Goal: Task Accomplishment & Management: Manage account settings

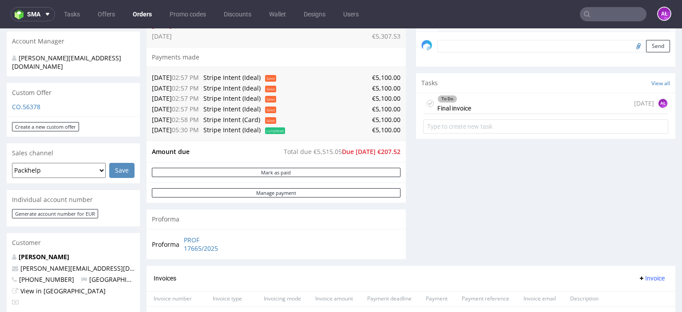
scroll to position [355, 0]
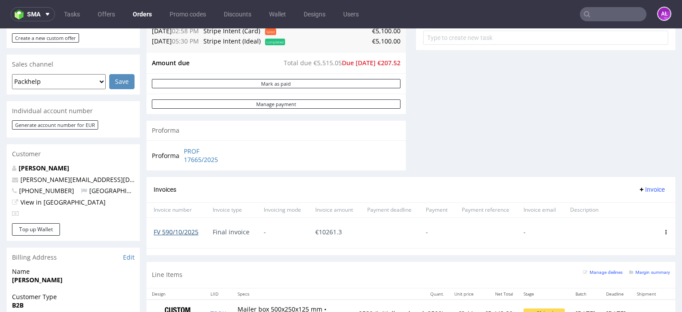
click at [190, 233] on link "FV 590/10/2025" at bounding box center [176, 232] width 45 height 8
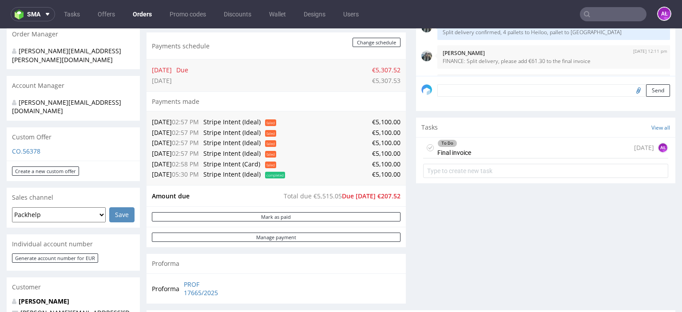
click at [462, 145] on div "To Do" at bounding box center [454, 143] width 33 height 7
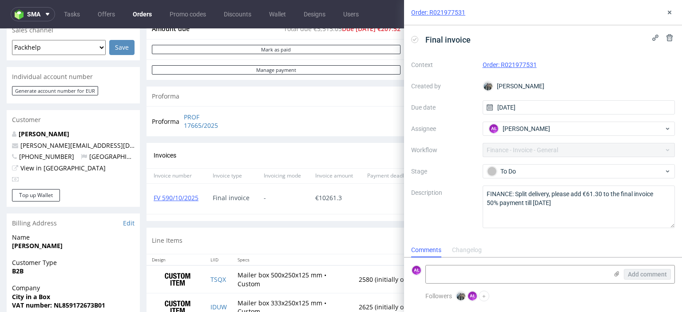
scroll to position [399, 0]
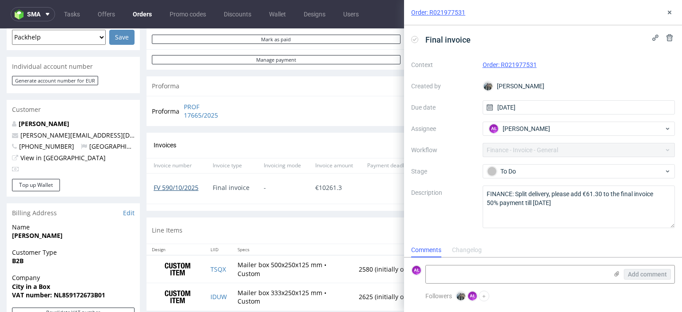
click at [192, 188] on link "FV 590/10/2025" at bounding box center [176, 187] width 45 height 8
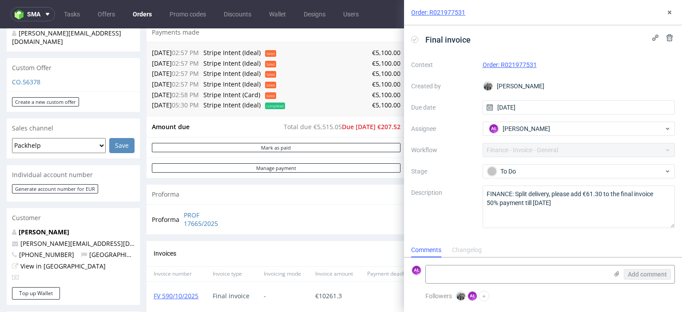
scroll to position [311, 0]
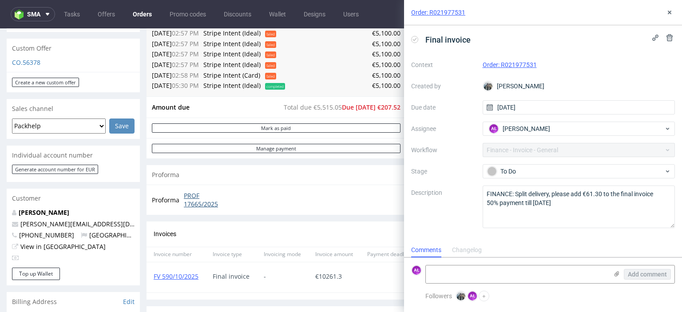
click at [199, 195] on link "PROF 17665/2025" at bounding box center [209, 199] width 51 height 17
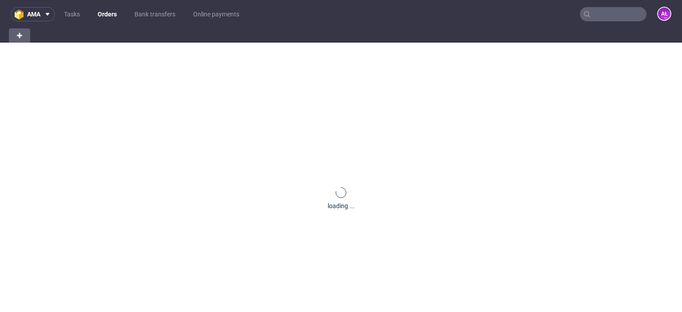
click at [615, 15] on input "text" at bounding box center [613, 14] width 67 height 14
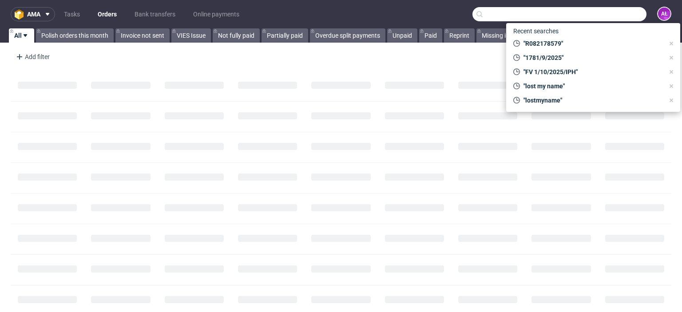
paste input "R082178579"
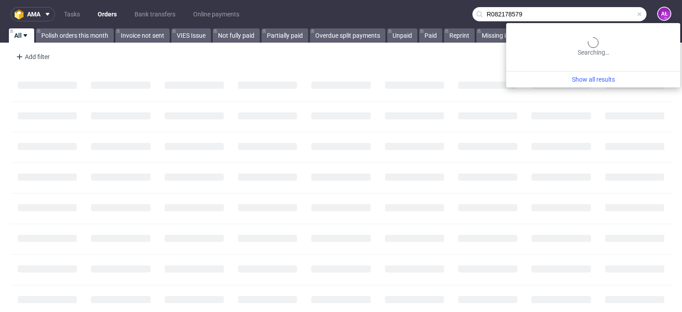
type input "R082178579"
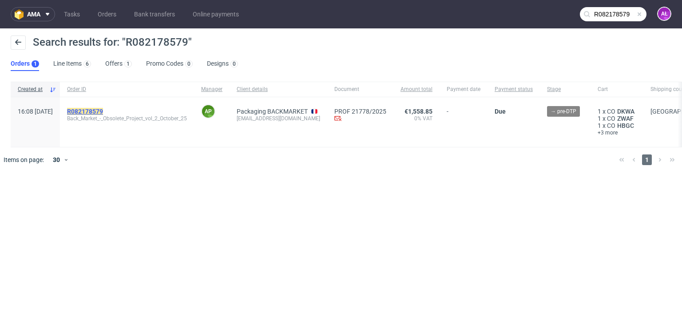
click at [103, 111] on mark "R082178579" at bounding box center [85, 111] width 36 height 7
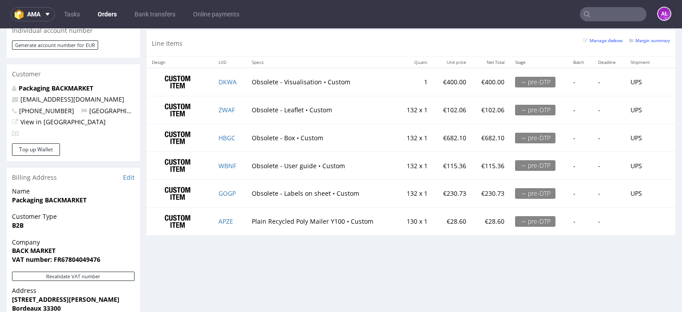
scroll to position [266, 0]
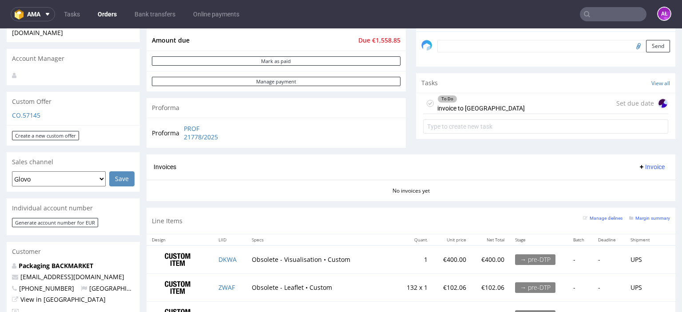
click at [440, 108] on div "To Do invoice to UK" at bounding box center [480, 103] width 87 height 20
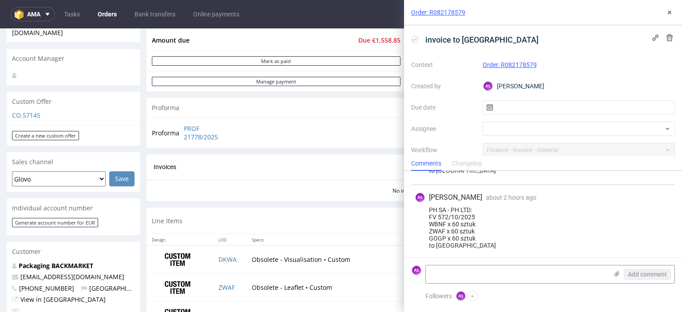
scroll to position [101, 0]
drag, startPoint x: 435, startPoint y: 215, endPoint x: 429, endPoint y: 215, distance: 6.2
click at [429, 215] on div "PH SA - PH LTD: FV 572/10/2025 WBNF x 60 sztuk ZWAF x 60 sztuk GOGP x 60 sztuk …" at bounding box center [543, 227] width 257 height 43
drag, startPoint x: 463, startPoint y: 235, endPoint x: 428, endPoint y: 220, distance: 38.6
click at [428, 220] on div "PH SA - PH LTD: FV 572/10/2025 WBNF x 60 sztuk ZWAF x 60 sztuk GOGP x 60 sztuk …" at bounding box center [543, 227] width 257 height 43
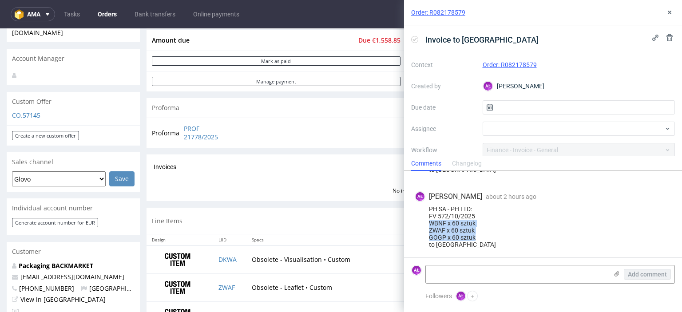
copy div "WBNF x 60 sztuk ZWAF x 60 sztuk GOGP x 60 sztuk"
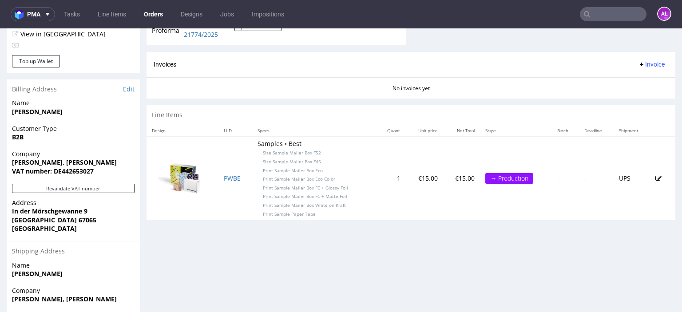
scroll to position [444, 0]
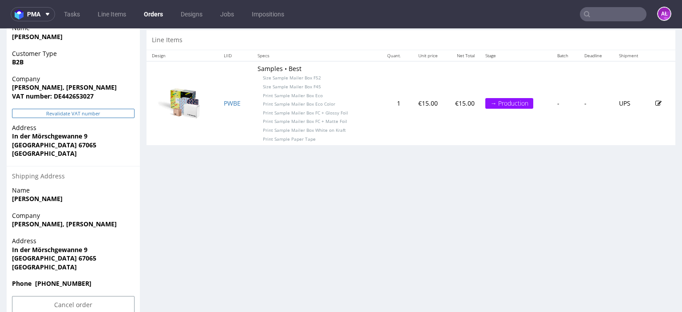
click at [124, 116] on button "Revalidate VAT number" at bounding box center [73, 113] width 123 height 9
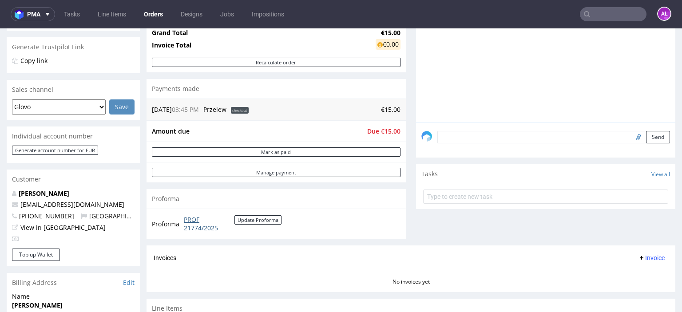
scroll to position [178, 0]
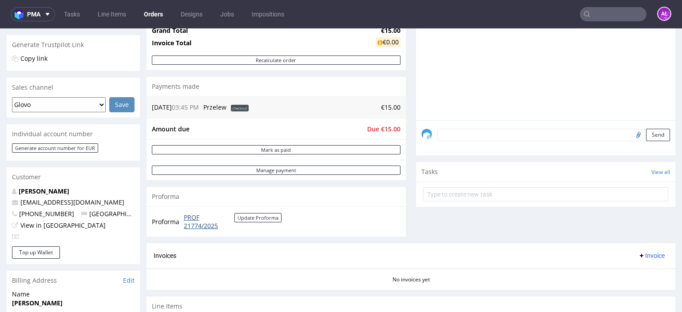
click at [205, 223] on link "PROF 21774/2025" at bounding box center [209, 221] width 51 height 17
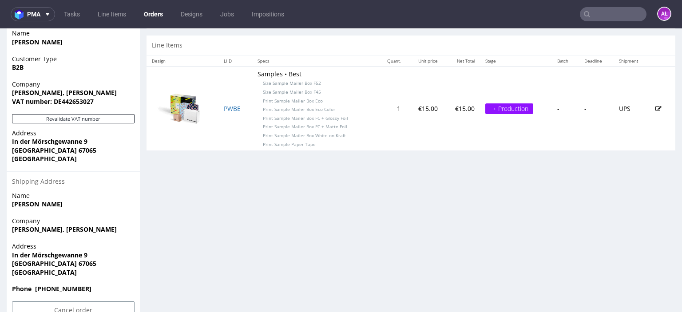
scroll to position [444, 0]
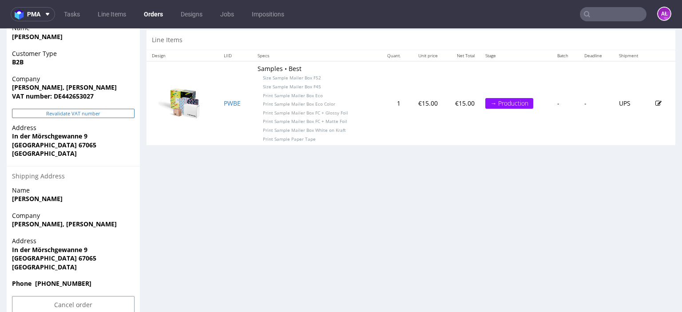
click at [103, 115] on button "Revalidate VAT number" at bounding box center [73, 113] width 123 height 9
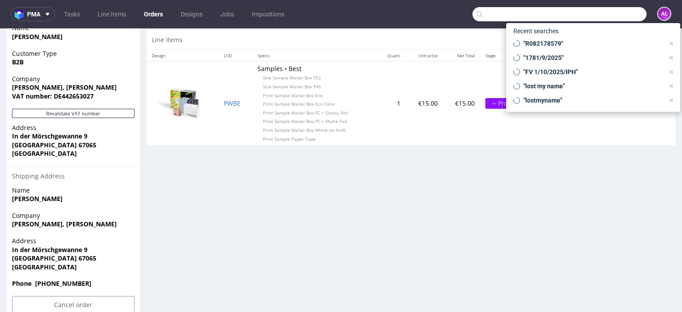
click at [598, 19] on input "text" at bounding box center [559, 14] width 174 height 14
paste input "R498016157 Natalia Kaczorowska"
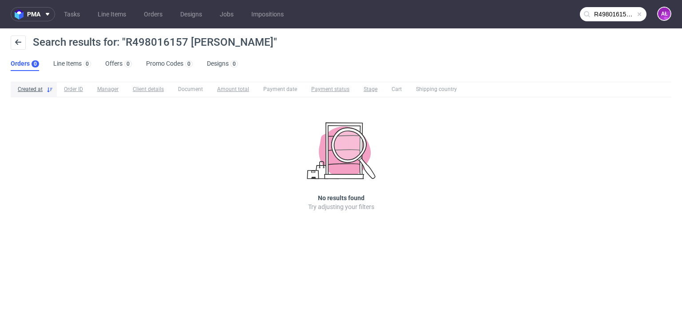
click at [613, 17] on input "R498016157 Natalia Kaczorowska" at bounding box center [613, 14] width 67 height 14
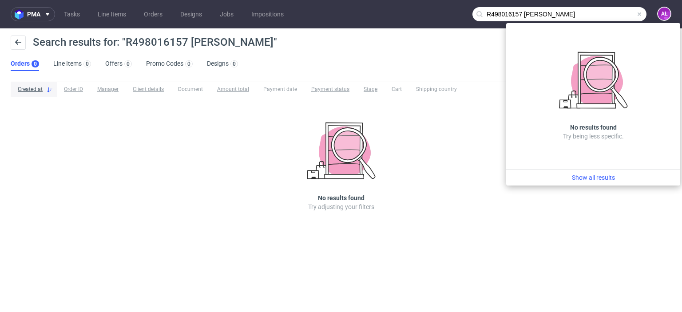
drag, startPoint x: 596, startPoint y: 13, endPoint x: 527, endPoint y: 15, distance: 68.4
click at [527, 15] on input "R498016157 Natalia Kaczorowska" at bounding box center [559, 14] width 174 height 14
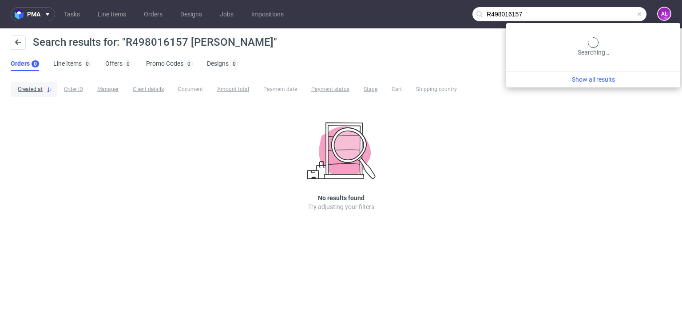
type input "R498016157"
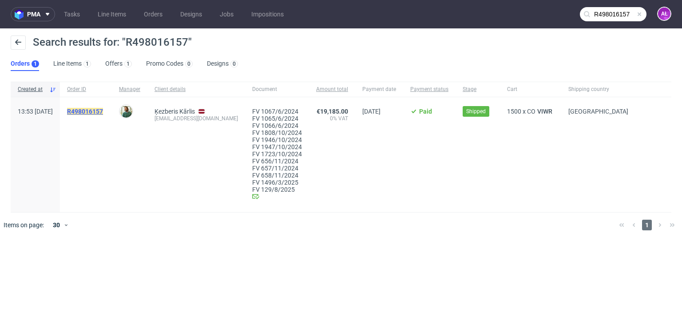
click at [103, 110] on mark "R498016157" at bounding box center [85, 111] width 36 height 7
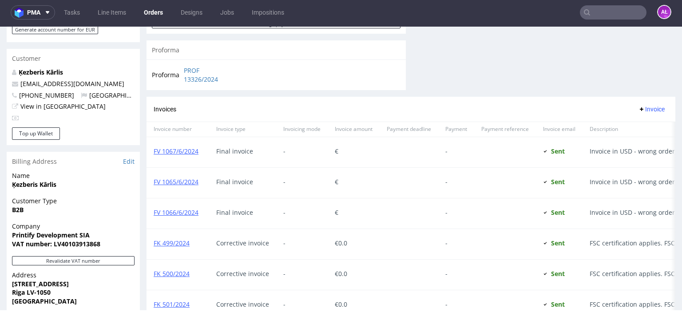
scroll to position [311, 0]
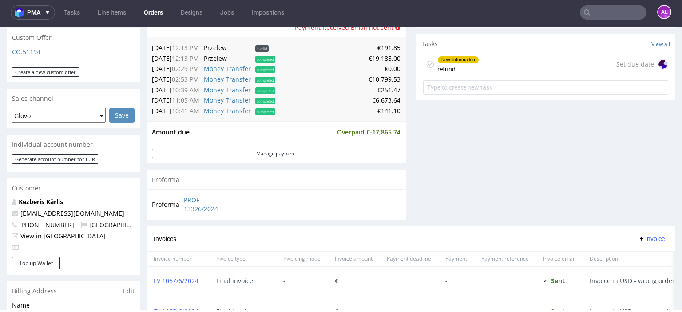
click at [463, 67] on div "Need information refund" at bounding box center [458, 64] width 42 height 20
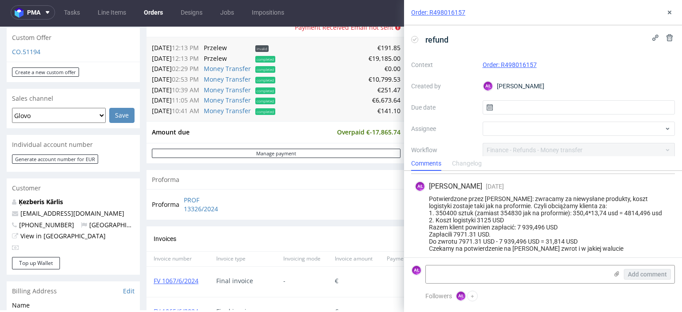
scroll to position [134, 0]
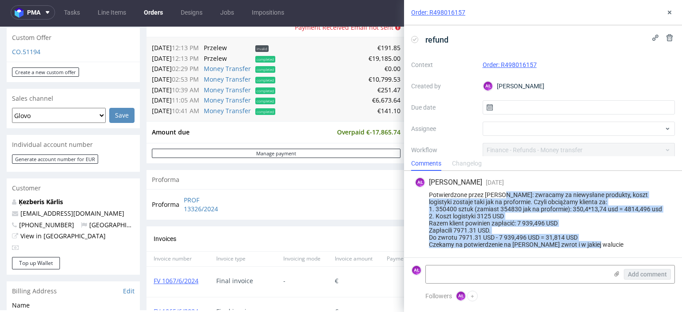
drag, startPoint x: 617, startPoint y: 245, endPoint x: 501, endPoint y: 197, distance: 125.8
click at [501, 197] on div "Potwierdzone przez Tosię: zwracamy za niewysłane produkty, koszt logistyki zost…" at bounding box center [543, 219] width 257 height 57
copy div "zwracamy za niewysłane produkty, koszt logistyki zostaje taki jak na proformie.…"
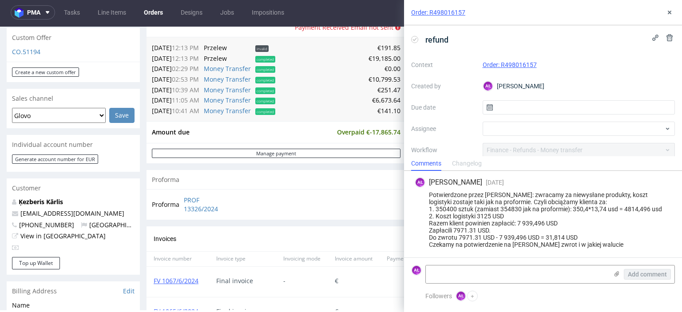
click at [476, 289] on form "AŁ Add comment" at bounding box center [543, 273] width 278 height 33
click at [476, 276] on textarea at bounding box center [517, 274] width 182 height 18
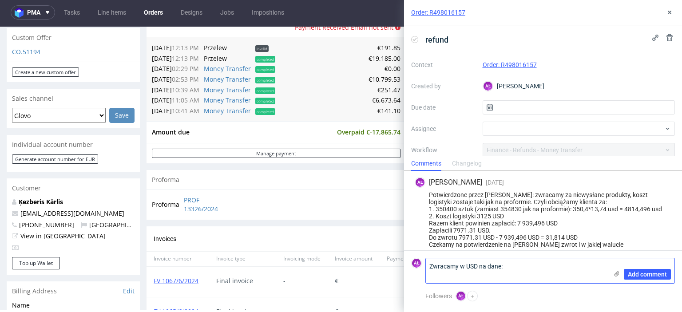
click at [545, 272] on textarea "Zwracamy w USD na dane:" at bounding box center [517, 270] width 182 height 25
paste textarea "Bank Name: Bank of America Address: 222 Broadway, New York, NY 10038 Account Nu…"
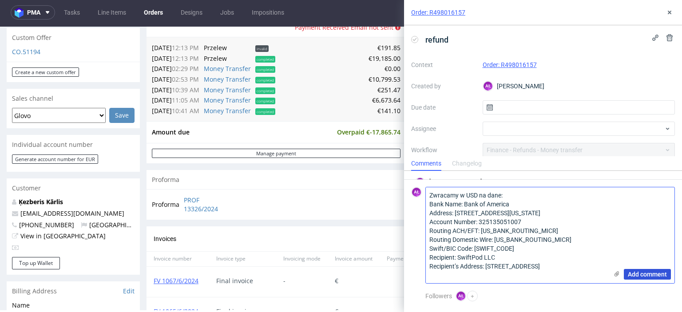
type textarea "Zwracamy w USD na dane: Bank Name: Bank of America Address: 222 Broadway, New Y…"
click at [656, 273] on span "Add comment" at bounding box center [647, 274] width 39 height 6
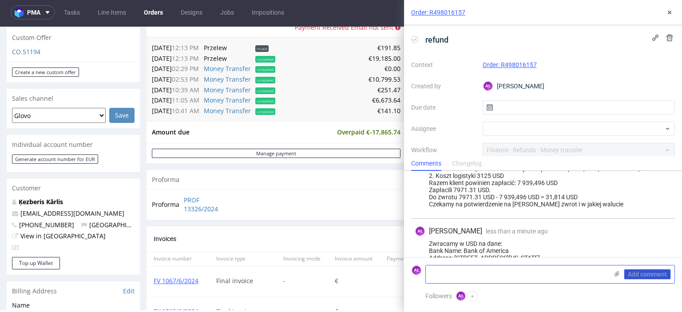
scroll to position [230, 0]
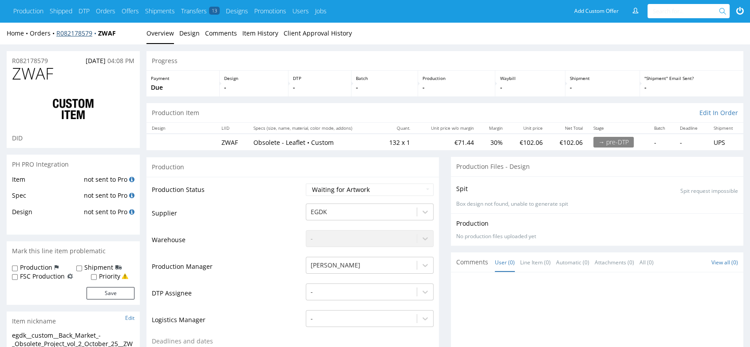
click at [75, 35] on link "R082178579" at bounding box center [77, 33] width 42 height 8
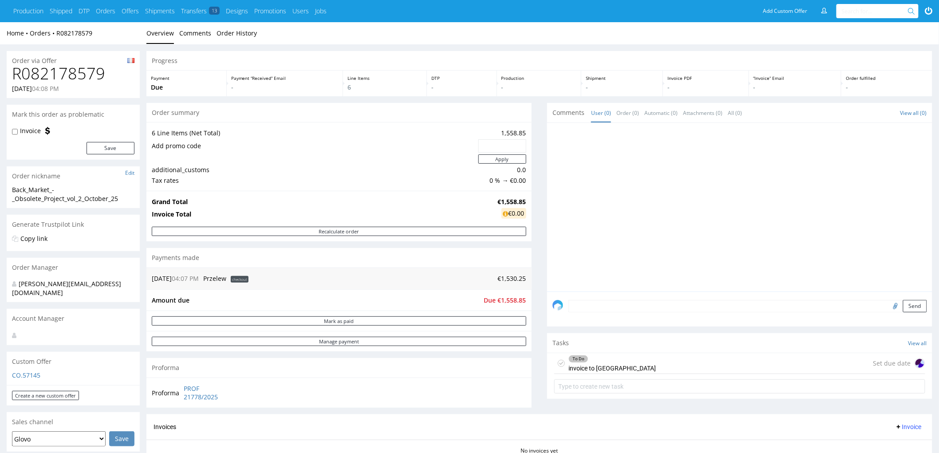
click at [618, 346] on div "To Do invoice to [GEOGRAPHIC_DATA] Set due date" at bounding box center [739, 363] width 371 height 21
click at [625, 346] on div "To Do invoice to [GEOGRAPHIC_DATA] Set due date" at bounding box center [739, 363] width 371 height 21
drag, startPoint x: 105, startPoint y: 71, endPoint x: 9, endPoint y: 74, distance: 95.5
click at [9, 74] on div "R082178579 [DATE] 04:08 PM" at bounding box center [73, 81] width 133 height 33
copy h1 "R082178579"
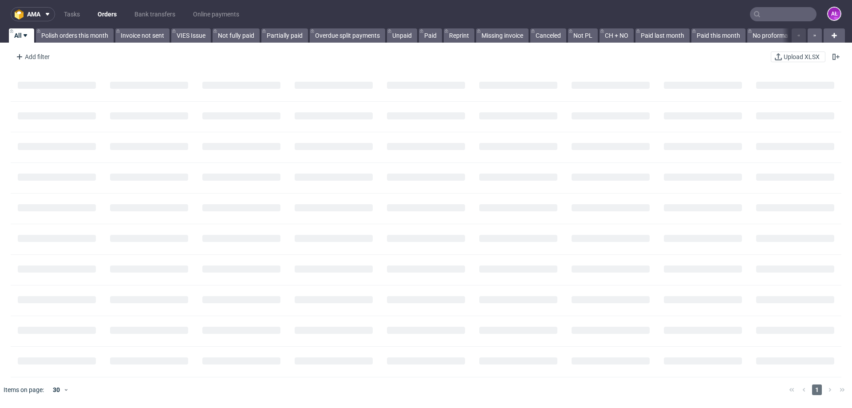
click at [791, 10] on input "text" at bounding box center [783, 14] width 67 height 14
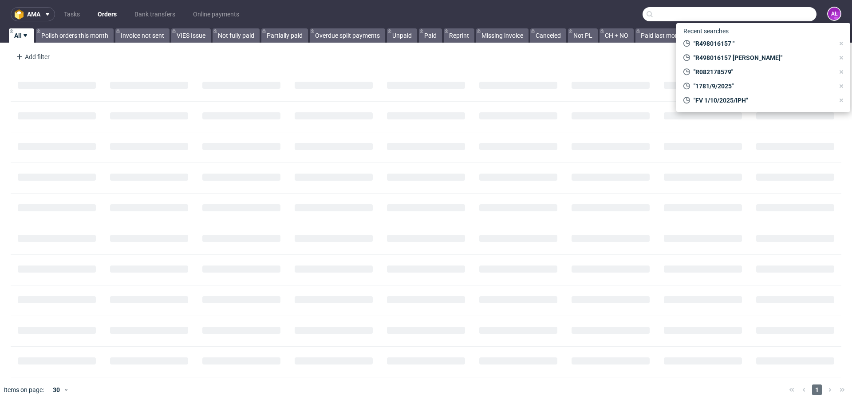
paste input "R082178579"
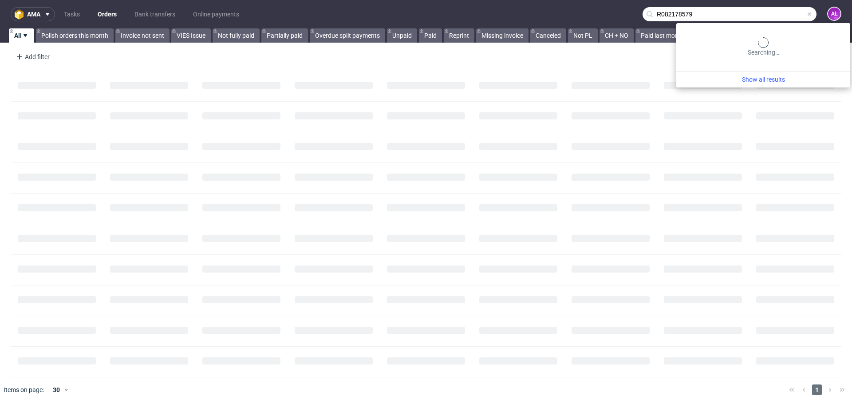
type input "R082178579"
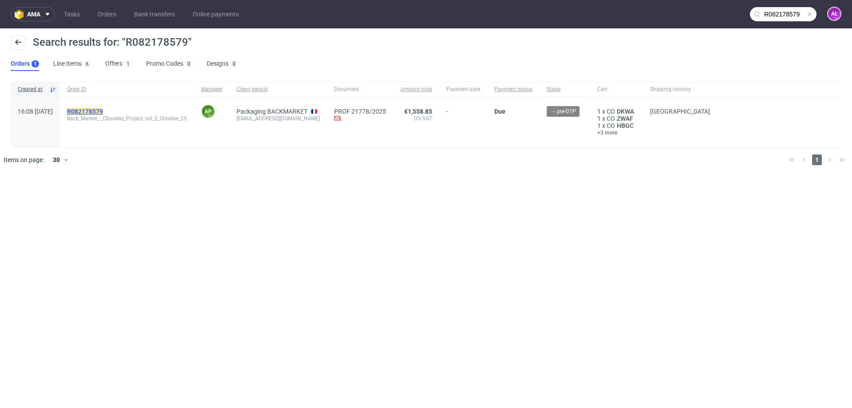
click at [103, 112] on mark "R082178579" at bounding box center [85, 111] width 36 height 7
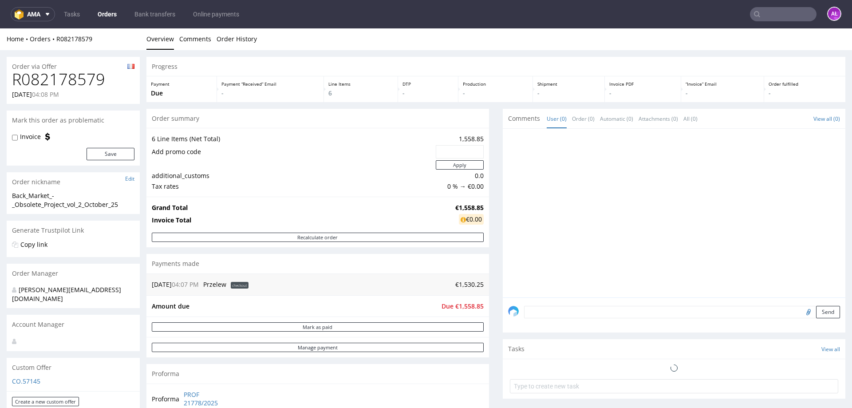
scroll to position [222, 0]
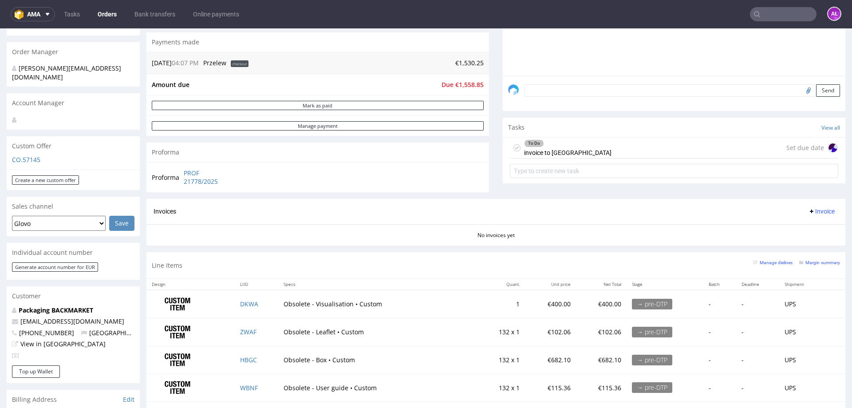
click at [558, 151] on div "To Do invoice to [GEOGRAPHIC_DATA] Set due date" at bounding box center [674, 148] width 328 height 21
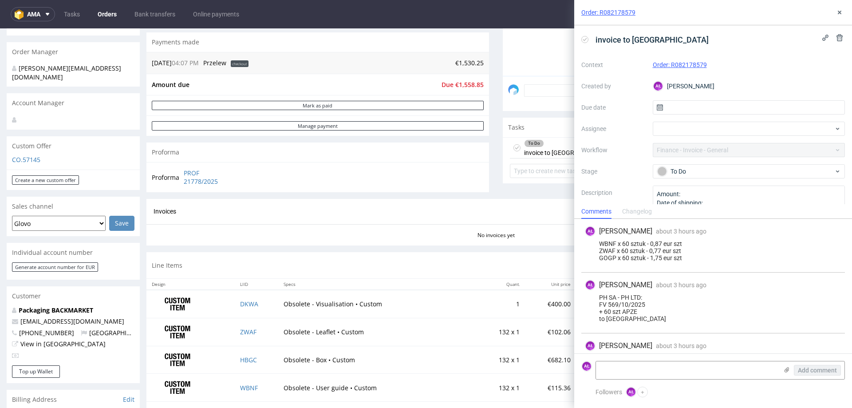
scroll to position [54, 0]
click at [656, 367] on textarea at bounding box center [687, 370] width 182 height 18
paste textarea "FV 572/10/2025"
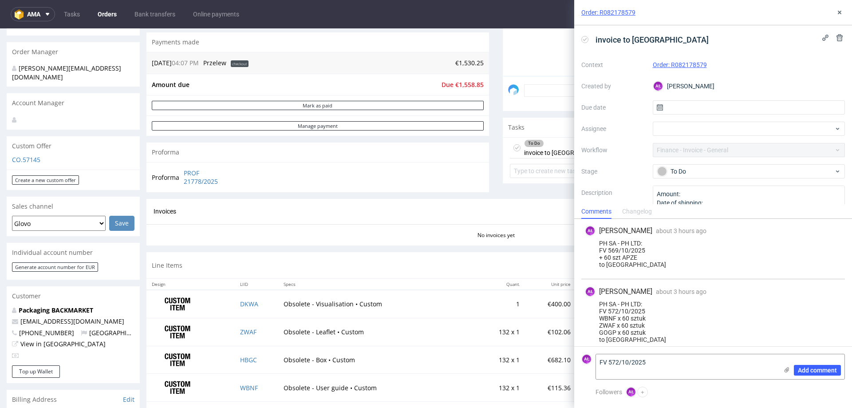
scroll to position [0, 0]
click at [648, 331] on div "PH SA - PH LTD: FV 572/10/2025 WBNF x 60 sztuk ZWAF x 60 sztuk GOGP x 60 sztuk …" at bounding box center [713, 321] width 257 height 43
drag, startPoint x: 629, startPoint y: 342, endPoint x: 597, endPoint y: 316, distance: 41.7
click at [597, 316] on div "PH SA - PH LTD: FV 572/10/2025 WBNF x 60 sztuk ZWAF x 60 sztuk GOGP x 60 sztuk …" at bounding box center [713, 321] width 257 height 43
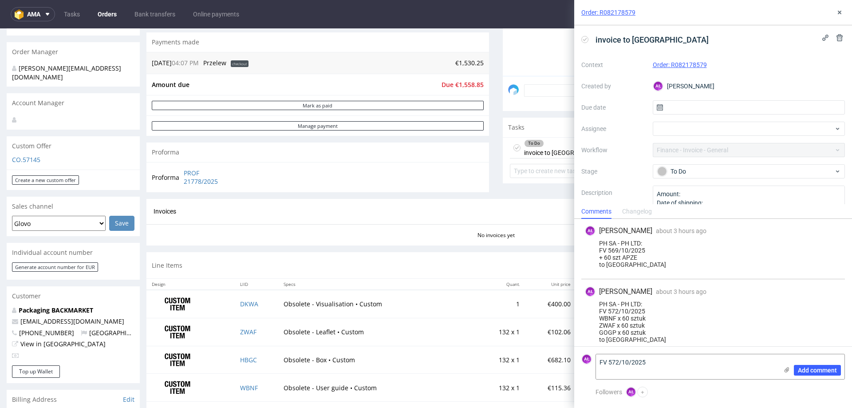
click at [621, 302] on div "PH SA - PH LTD: FV 572/10/2025 WBNF x 60 sztuk ZWAF x 60 sztuk GOGP x 60 sztuk …" at bounding box center [713, 321] width 257 height 43
drag, startPoint x: 618, startPoint y: 339, endPoint x: 597, endPoint y: 302, distance: 42.6
click at [597, 302] on div "AŁ Aleksandra Łętowska about 3 hours ago 10th Oct 2025, 11:39 PH SA - PH LTD: F…" at bounding box center [713, 316] width 264 height 75
copy div "PH SA - PH LTD: FV 572/10/2025 WBNF x 60 sztuk ZWAF x 60 sztuk GOGP x 60 sztuk …"
drag, startPoint x: 677, startPoint y: 366, endPoint x: 581, endPoint y: 359, distance: 96.1
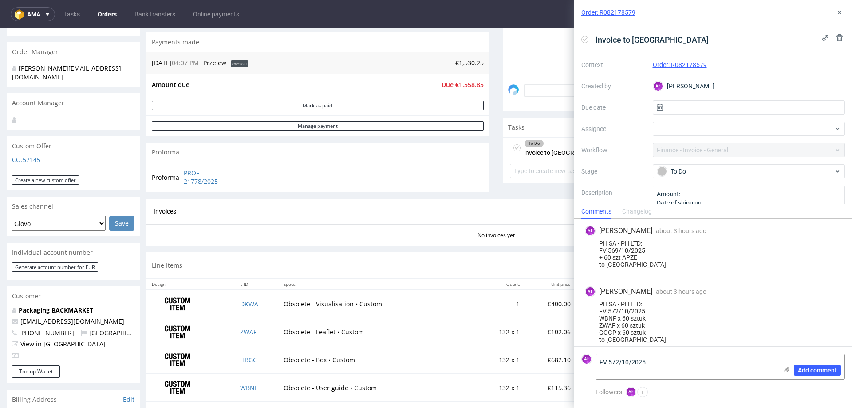
click at [581, 359] on div "AŁ FV 572/10/2025 Add comment" at bounding box center [713, 367] width 264 height 26
paste textarea "PH SA - PH LTD: FV 572/10/2025 WBNF x 60 sztuk ZWAF x 60 sztuk GOGP x 60 sztuk …"
click at [600, 319] on textarea "PH SA - PH LTD: FV 572/10/2025 WBNF x 60 sztuk ZWAF x 60 sztuk GOGP x 60 sztuk …" at bounding box center [687, 344] width 182 height 69
click at [604, 308] on textarea "PH SA - PH LTD: FV 572/10/2025 WBNF x 60 sztuk ZWAF x 60 sztuk GOGP x 60 sztuk …" at bounding box center [687, 340] width 182 height 78
drag, startPoint x: 649, startPoint y: 346, endPoint x: 590, endPoint y: 338, distance: 59.6
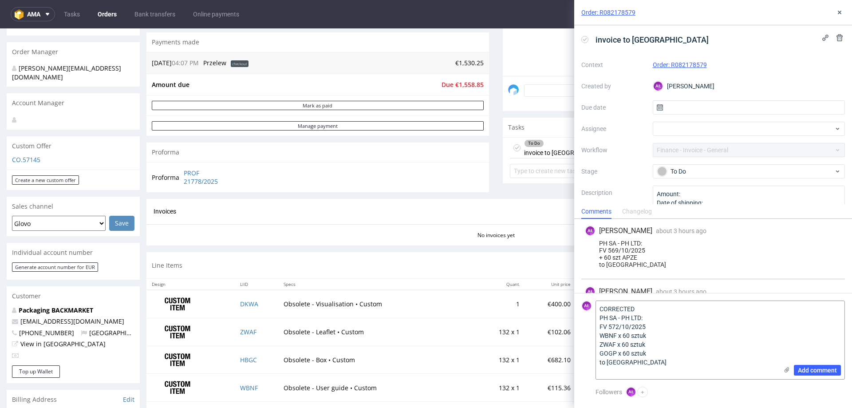
click at [589, 341] on div "AŁ CORRECTED PH SA - PH LTD: FV 572/10/2025 WBNF x 60 sztuk ZWAF x 60 sztuk GOG…" at bounding box center [713, 339] width 264 height 79
type textarea "CORRECTED PH SA - PH LTD: FV 572/10/2025 WBNF x 60 sztuk GOGP x 60 sztuk to UK"
click at [806, 371] on span "Add comment" at bounding box center [817, 370] width 39 height 6
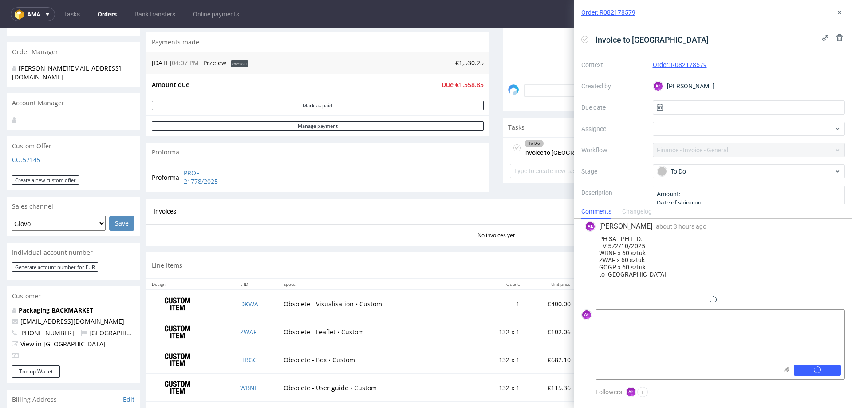
scroll to position [129, 0]
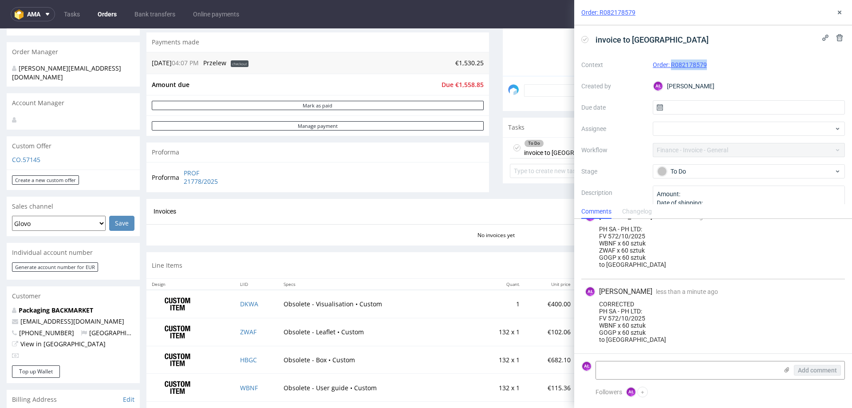
drag, startPoint x: 706, startPoint y: 69, endPoint x: 670, endPoint y: 69, distance: 35.5
click at [670, 69] on div "Order: R082178579" at bounding box center [749, 64] width 193 height 11
copy link "R082178579"
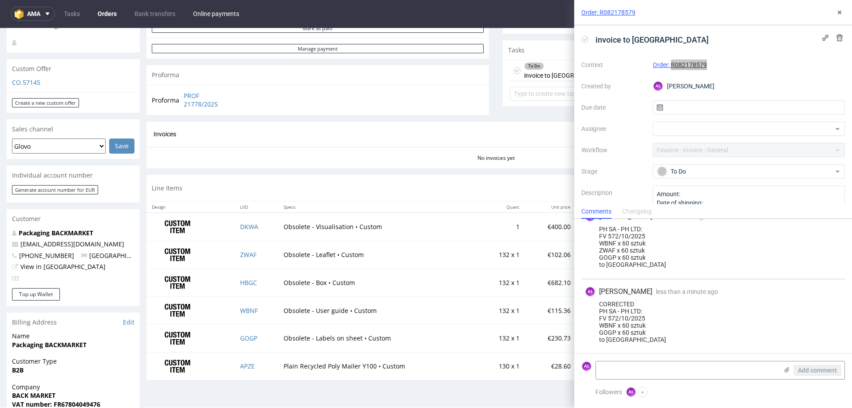
scroll to position [0, 0]
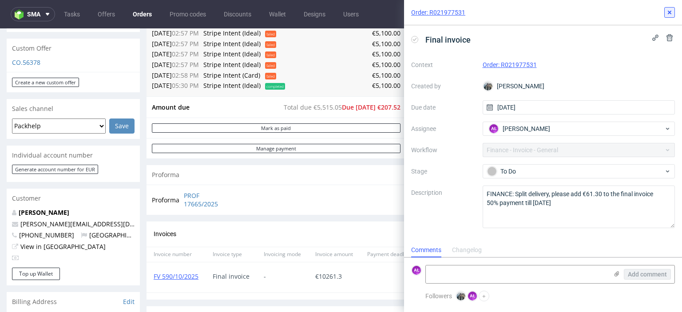
scroll to position [377, 0]
click at [672, 10] on icon at bounding box center [669, 12] width 7 height 7
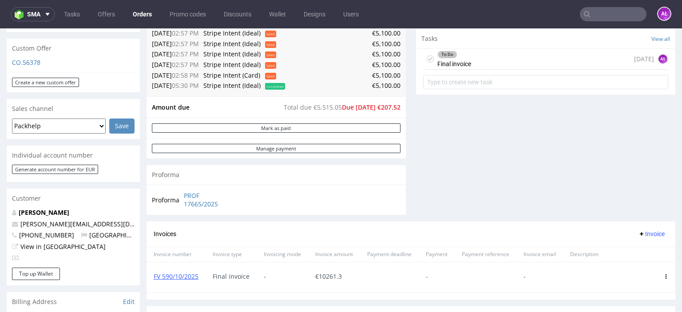
drag, startPoint x: 478, startPoint y: 60, endPoint x: 474, endPoint y: 94, distance: 34.1
click at [478, 60] on div "To Do Final invoice in 3 months AŁ" at bounding box center [545, 59] width 245 height 21
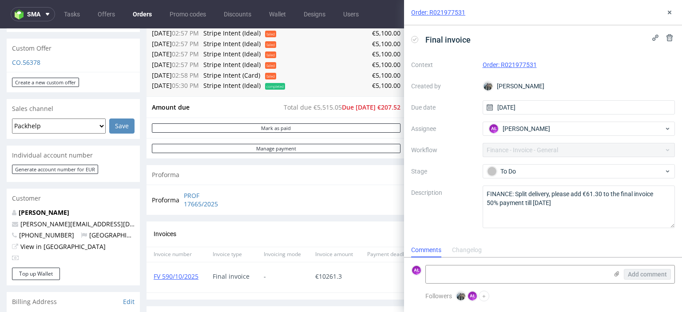
scroll to position [7, 0]
click at [415, 40] on icon at bounding box center [414, 39] width 7 height 7
drag, startPoint x: 203, startPoint y: 280, endPoint x: 326, endPoint y: 295, distance: 123.4
click at [153, 284] on div "FV 590/10/2025" at bounding box center [175, 277] width 59 height 30
copy link "FV 590/10/2025"
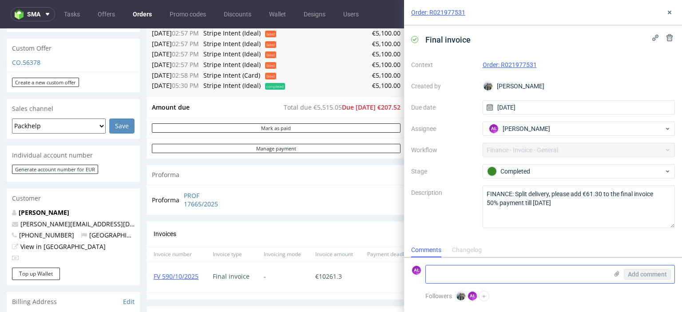
click at [523, 275] on textarea at bounding box center [517, 274] width 182 height 18
paste textarea "FV 590/10/2025"
type textarea "FV 590/10/2025"
click at [649, 273] on span "Add comment" at bounding box center [647, 274] width 39 height 6
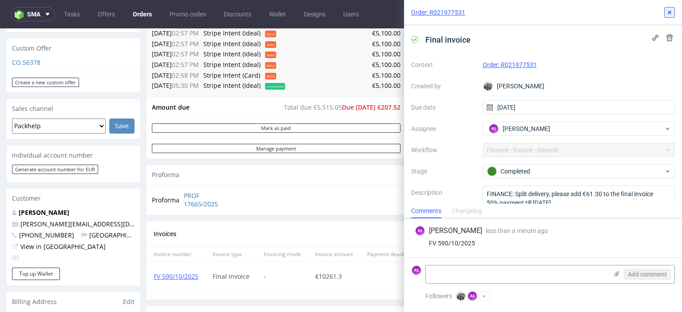
click at [671, 16] on icon at bounding box center [669, 12] width 7 height 7
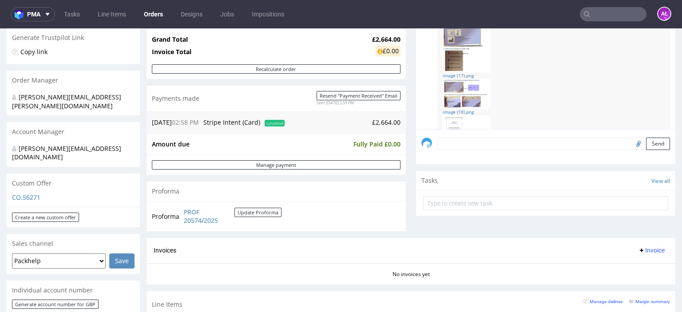
scroll to position [266, 0]
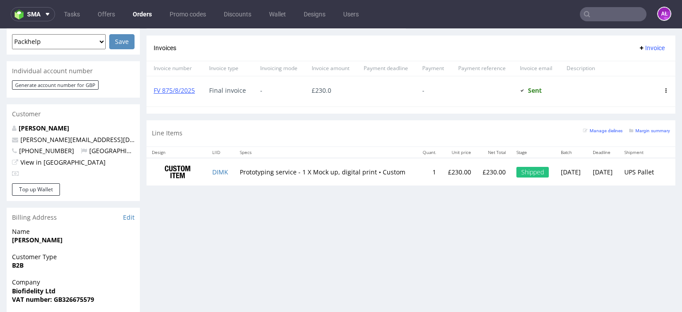
scroll to position [355, 0]
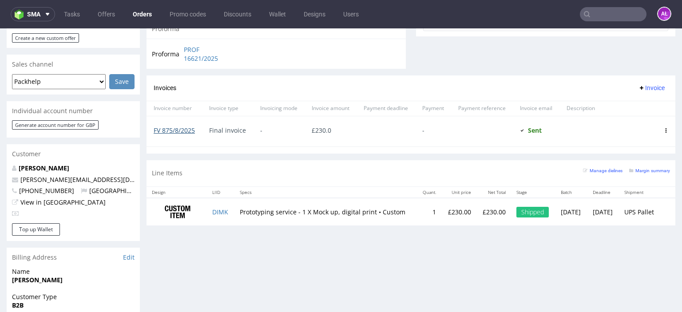
click at [189, 131] on link "FV 875/8/2025" at bounding box center [174, 130] width 41 height 8
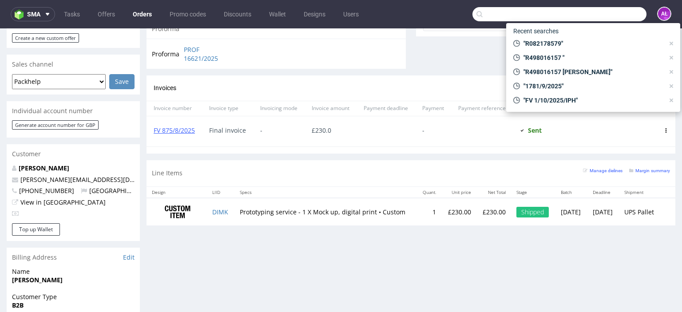
click at [615, 19] on input "text" at bounding box center [559, 14] width 174 height 14
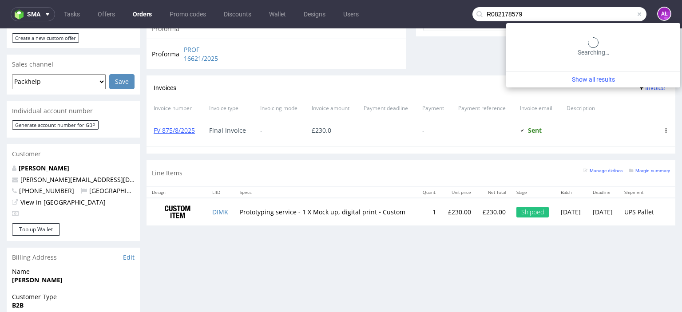
type input "R082178579"
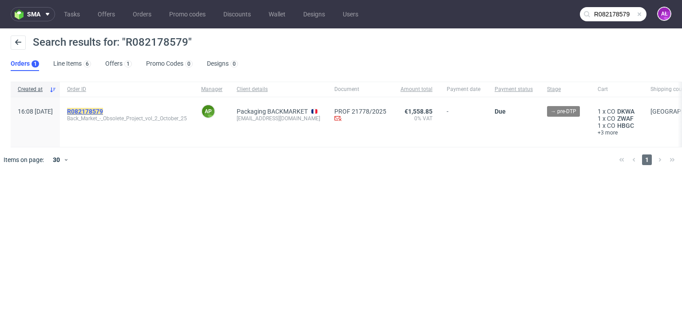
click at [103, 112] on mark "R082178579" at bounding box center [85, 111] width 36 height 7
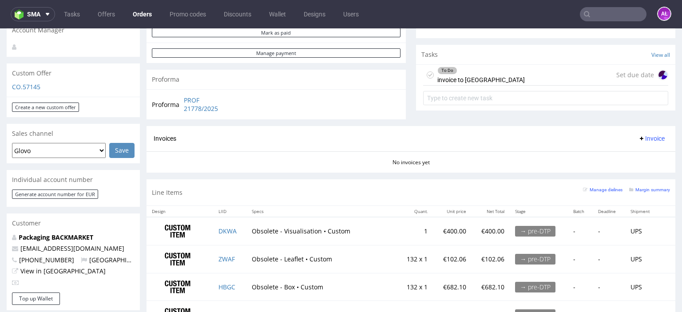
scroll to position [222, 0]
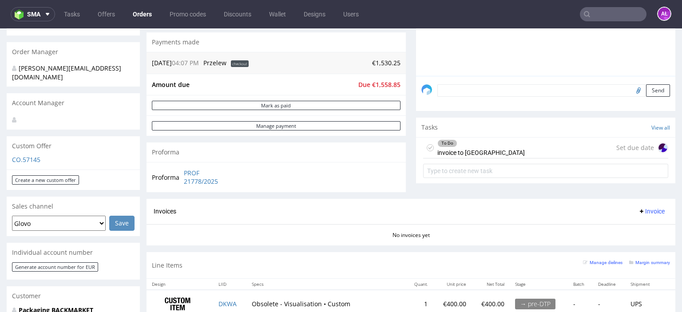
click at [483, 141] on div "To Do invoice to UK Set due date" at bounding box center [545, 148] width 245 height 21
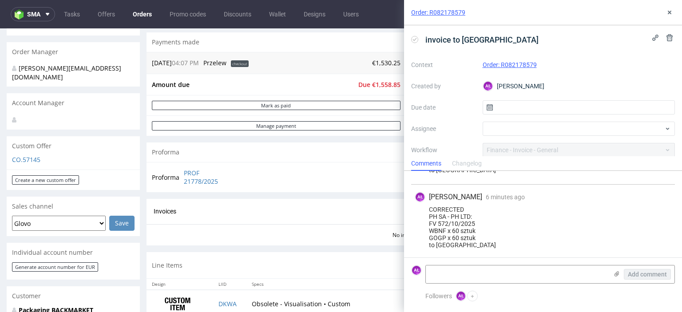
scroll to position [176, 0]
click at [671, 12] on icon at bounding box center [669, 12] width 7 height 7
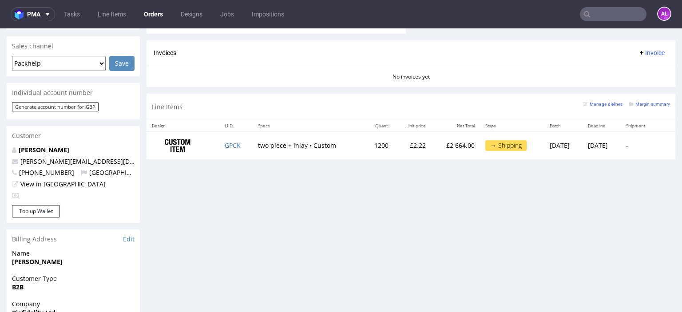
scroll to position [311, 0]
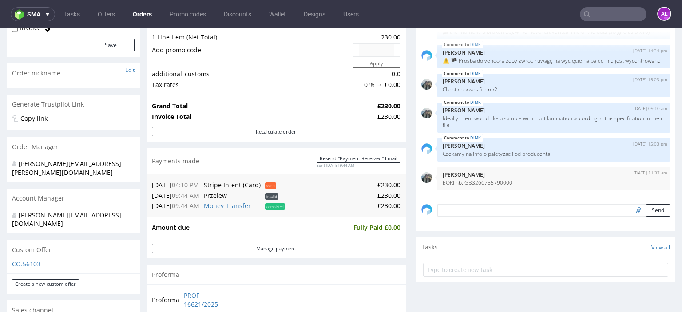
scroll to position [222, 0]
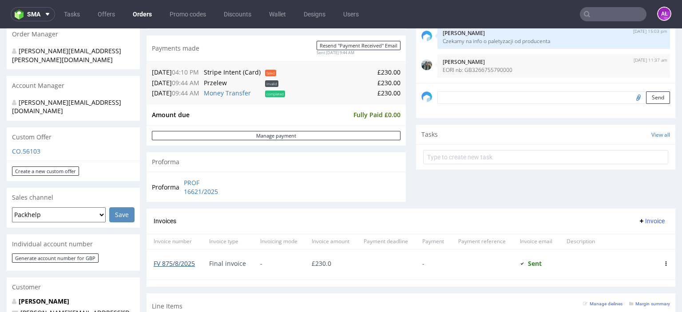
click at [193, 262] on link "FV 875/8/2025" at bounding box center [174, 263] width 41 height 8
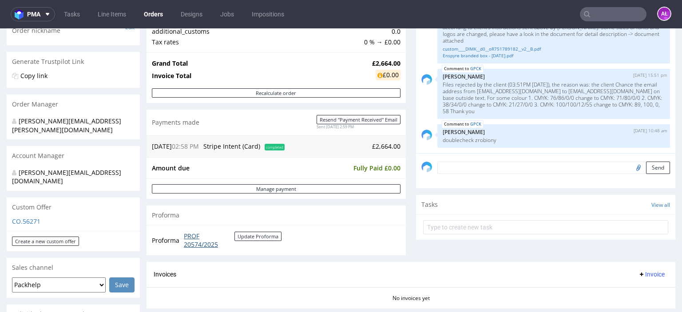
scroll to position [266, 0]
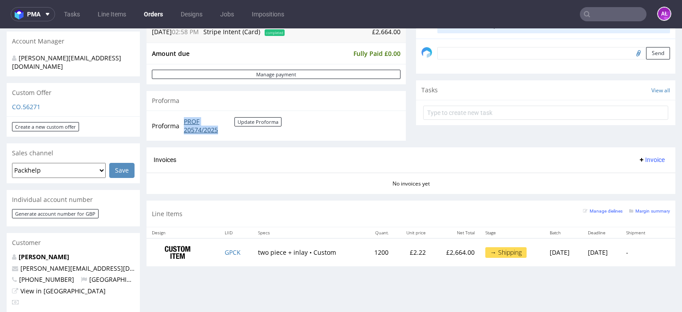
drag, startPoint x: 182, startPoint y: 119, endPoint x: 223, endPoint y: 130, distance: 42.3
click at [223, 130] on td "PROF 20574/2025 Update Proforma" at bounding box center [232, 125] width 100 height 19
copy link "PROF 20574/2025"
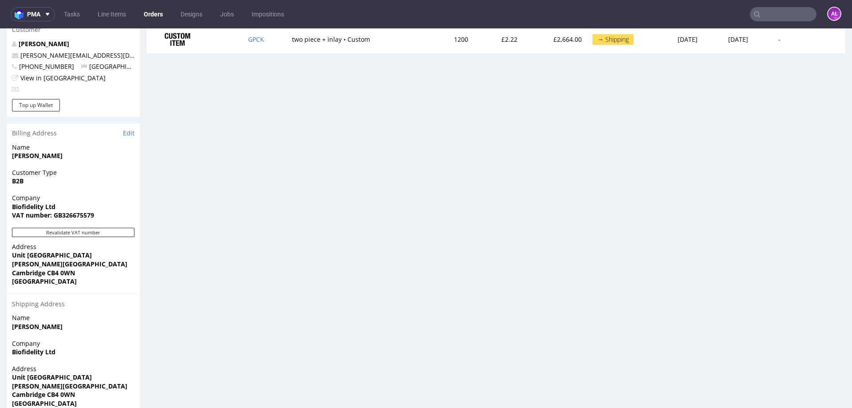
scroll to position [521, 0]
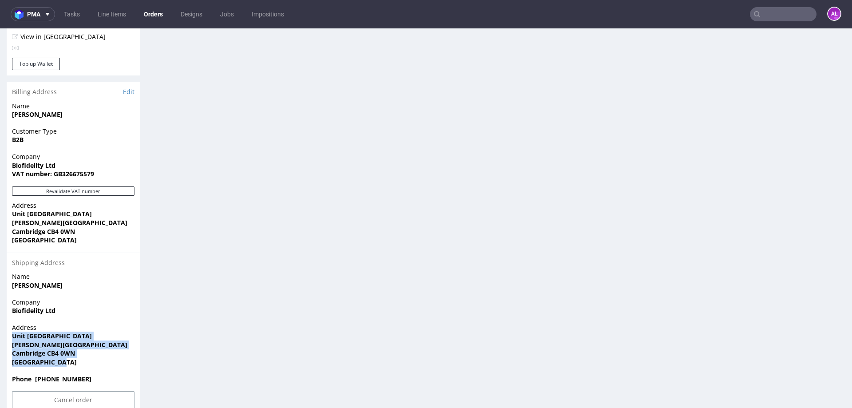
drag, startPoint x: 69, startPoint y: 346, endPoint x: 12, endPoint y: 317, distance: 64.5
click at [12, 312] on div "Address Unit 330 Cambridge Science Park Milton Road Cambridge CB4 0WN United Ki…" at bounding box center [73, 348] width 133 height 51
copy p "Unit 330 Cambridge Science Park Milton Road Cambridge CB4 0WN United Kingdom"
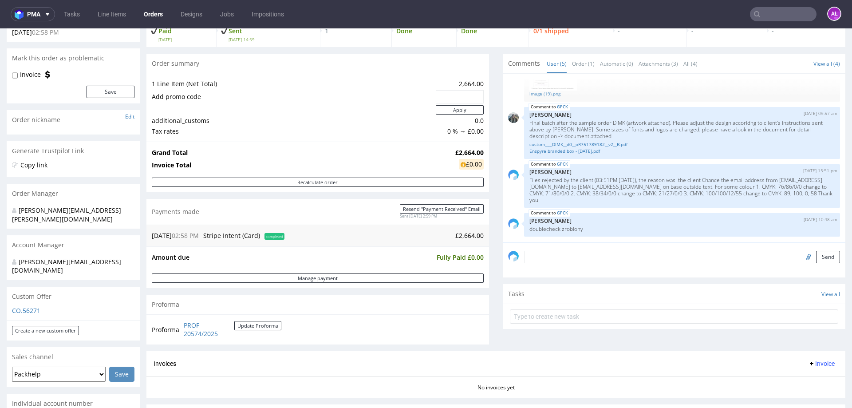
scroll to position [0, 0]
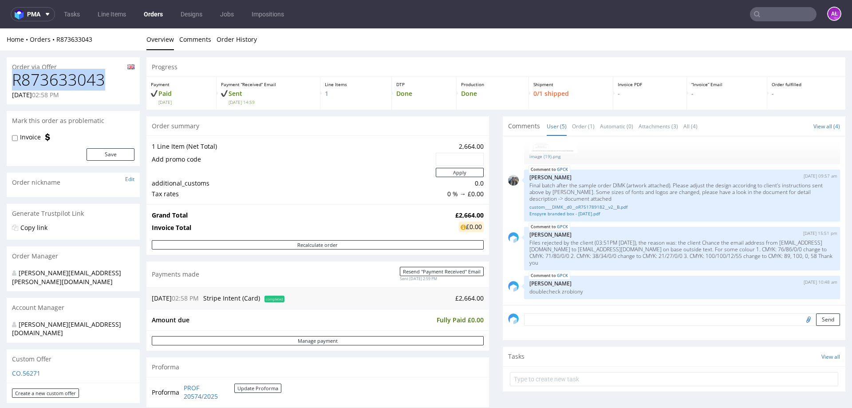
drag, startPoint x: 106, startPoint y: 81, endPoint x: 12, endPoint y: 82, distance: 94.1
click at [12, 82] on h1 "R873633043" at bounding box center [73, 80] width 123 height 18
copy h1 "R873633043"
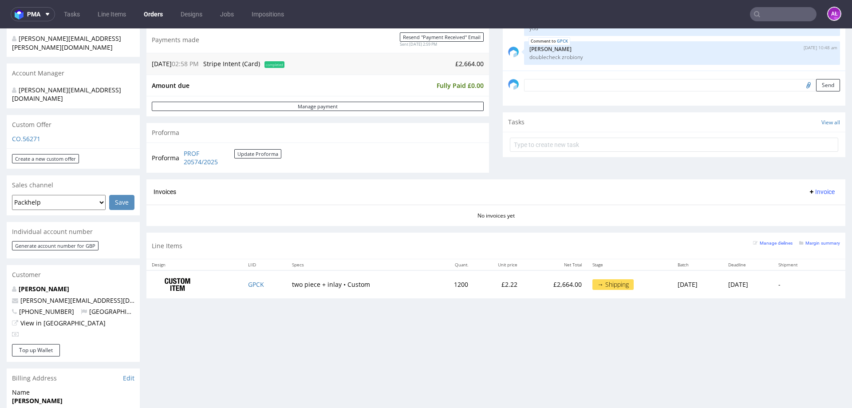
scroll to position [254, 0]
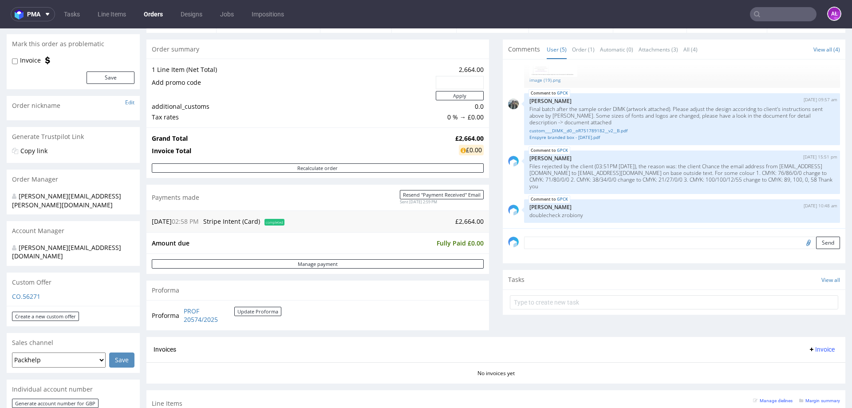
scroll to position [178, 0]
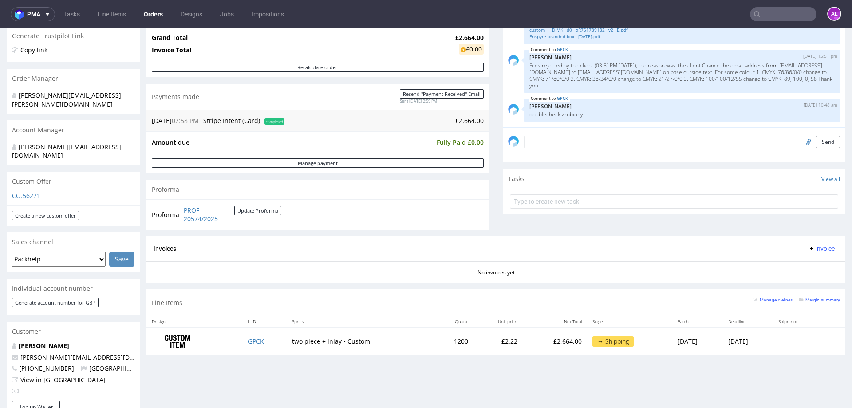
drag, startPoint x: 812, startPoint y: 248, endPoint x: 812, endPoint y: 254, distance: 6.7
click at [681, 248] on span "Invoice" at bounding box center [821, 248] width 27 height 7
click at [681, 281] on span "Upload" at bounding box center [808, 283] width 43 height 9
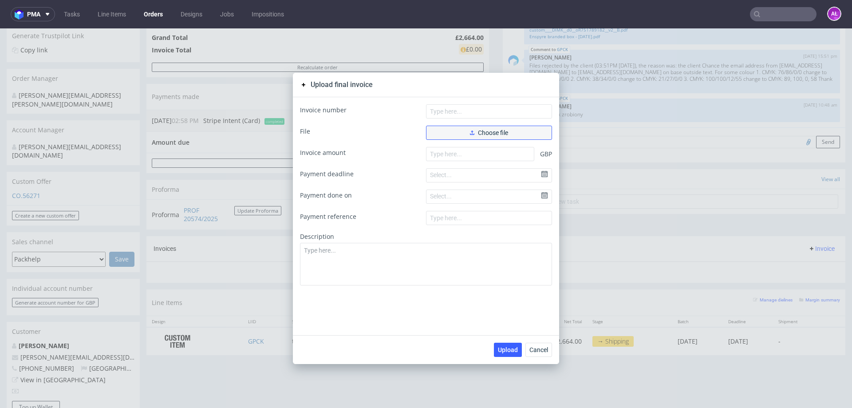
click at [471, 130] on span "Choose file" at bounding box center [489, 133] width 38 height 6
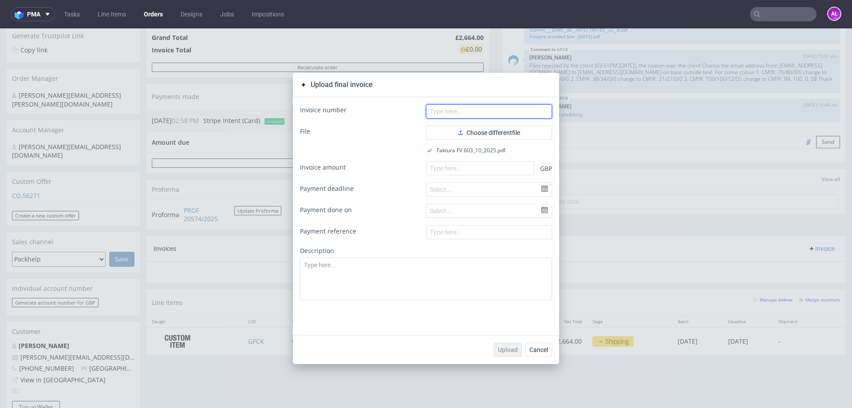
click at [510, 111] on input "text" at bounding box center [489, 111] width 126 height 14
paste input "FV 603/10/2025"
type input "FV 603/10/2025"
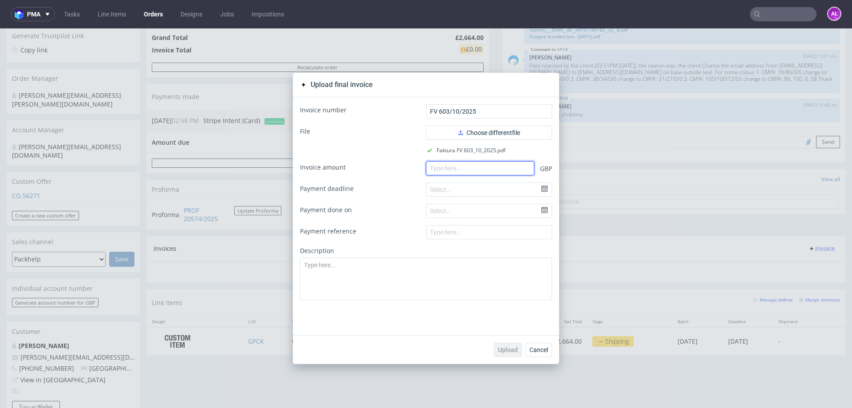
paste input "2664.00"
drag, startPoint x: 498, startPoint y: 163, endPoint x: 498, endPoint y: 174, distance: 11.1
click at [498, 163] on input "number" at bounding box center [480, 168] width 108 height 14
type input "2664.00"
click at [509, 312] on span "Upload" at bounding box center [508, 350] width 20 height 6
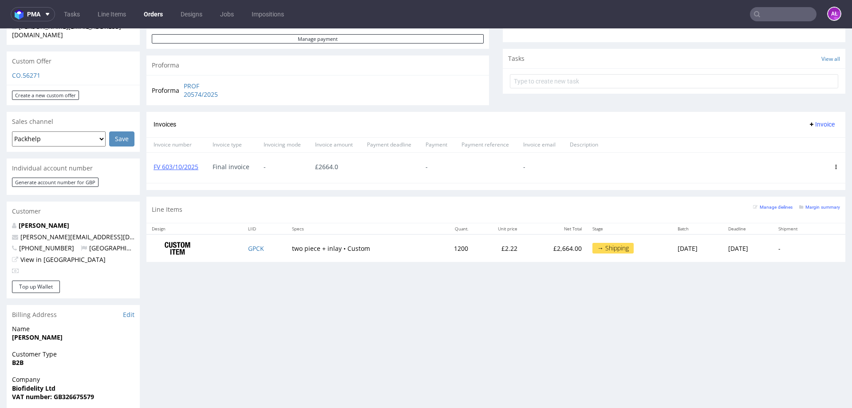
scroll to position [311, 0]
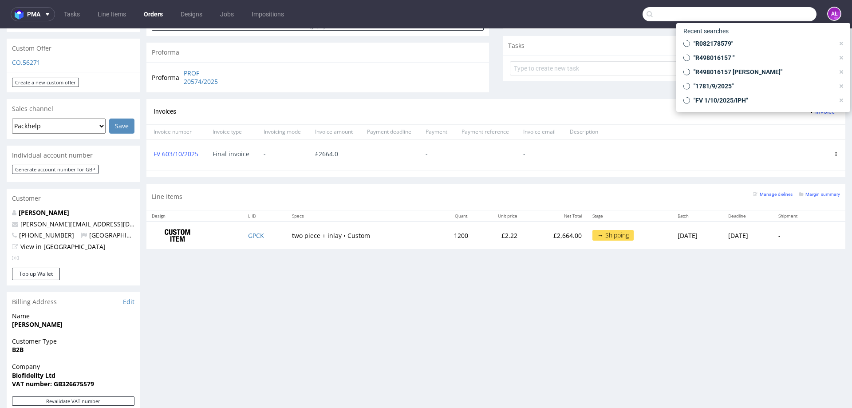
click at [773, 20] on input "text" at bounding box center [730, 14] width 174 height 14
paste input "FV 482/10/2025"
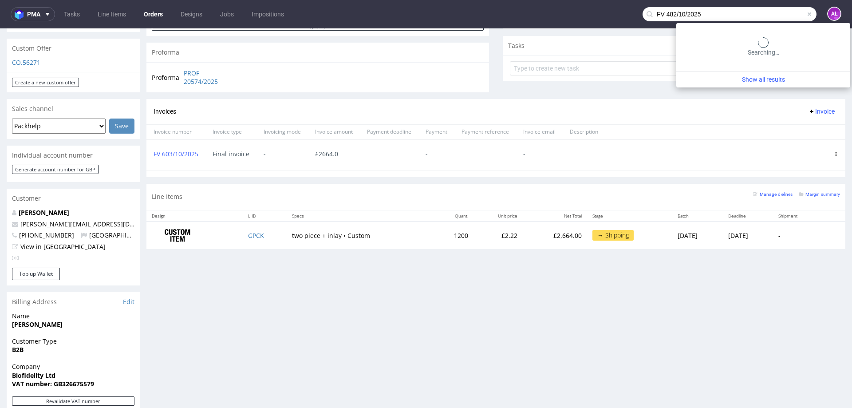
type input "FV 482/10/2025"
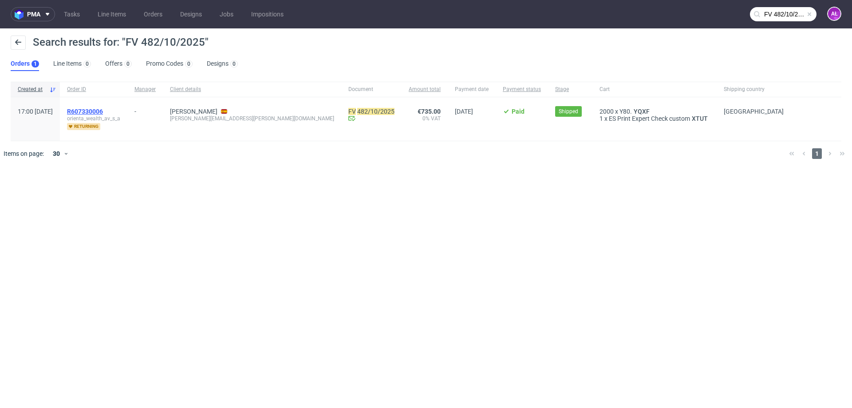
click at [103, 113] on span "R607330006" at bounding box center [85, 111] width 36 height 7
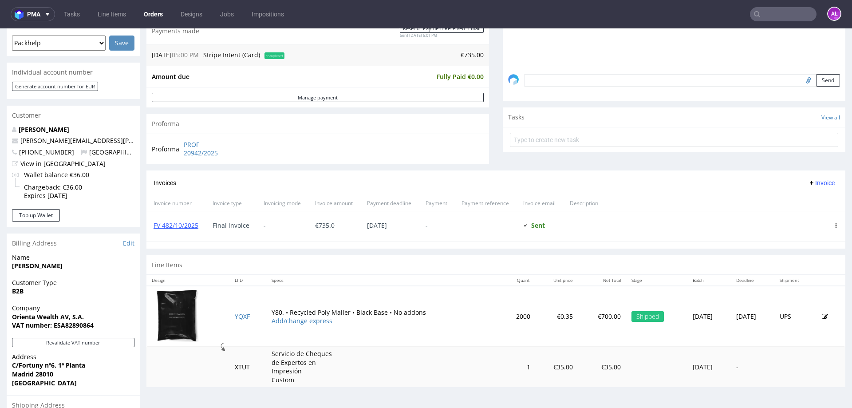
scroll to position [266, 0]
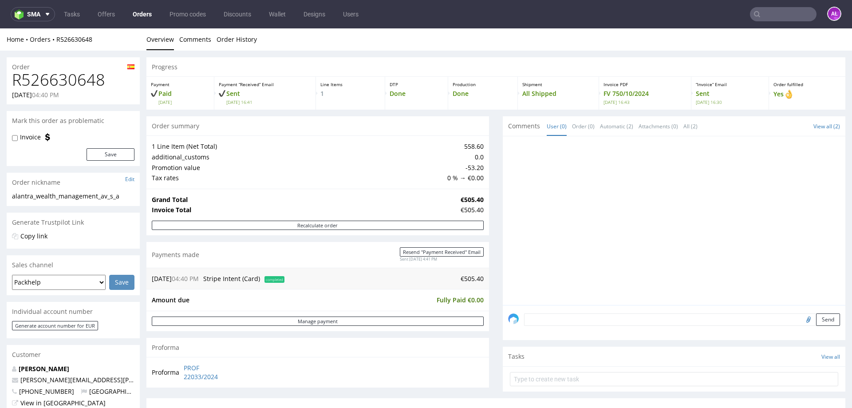
scroll to position [266, 0]
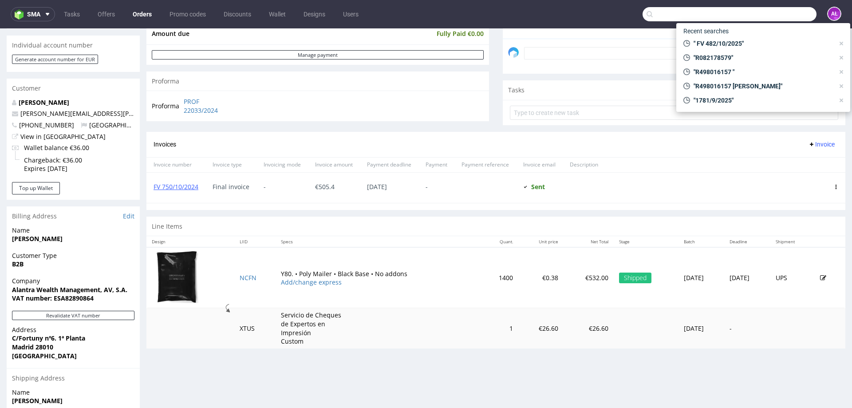
click at [778, 17] on input "text" at bounding box center [730, 14] width 174 height 14
paste input "FV 504/10/2025"
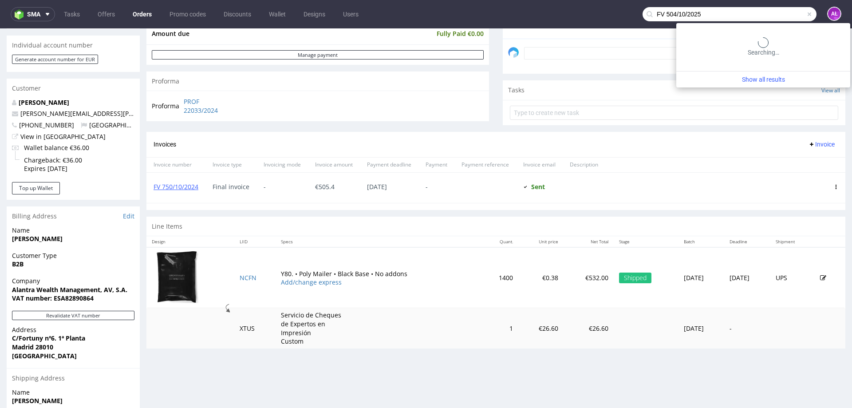
type input "FV 504/10/2025"
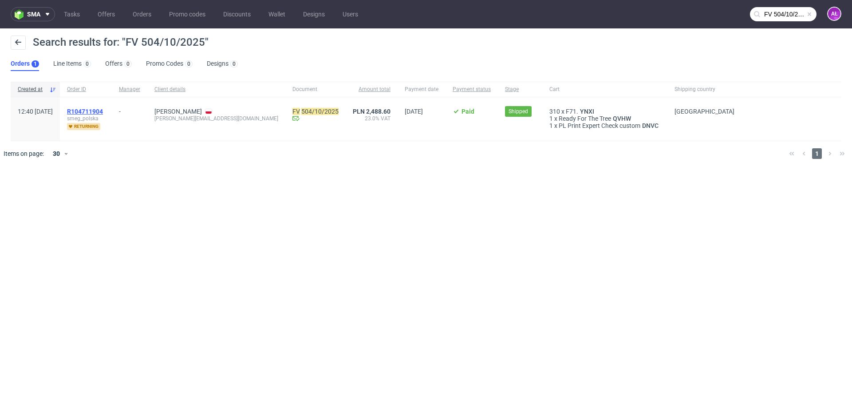
click at [103, 111] on span "R104711904" at bounding box center [85, 111] width 36 height 7
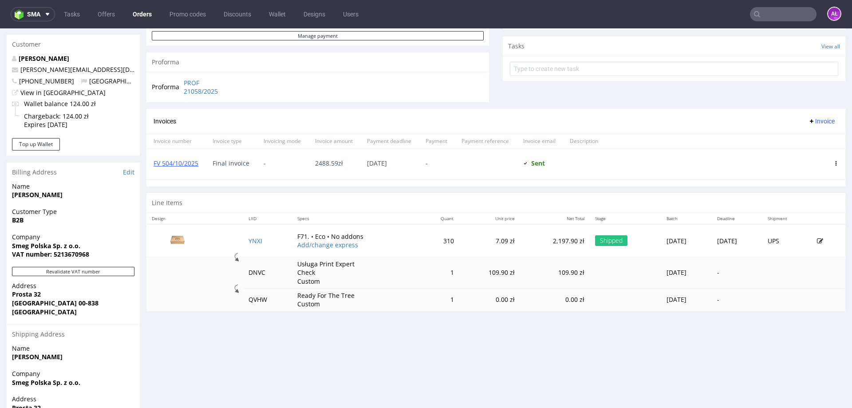
scroll to position [311, 0]
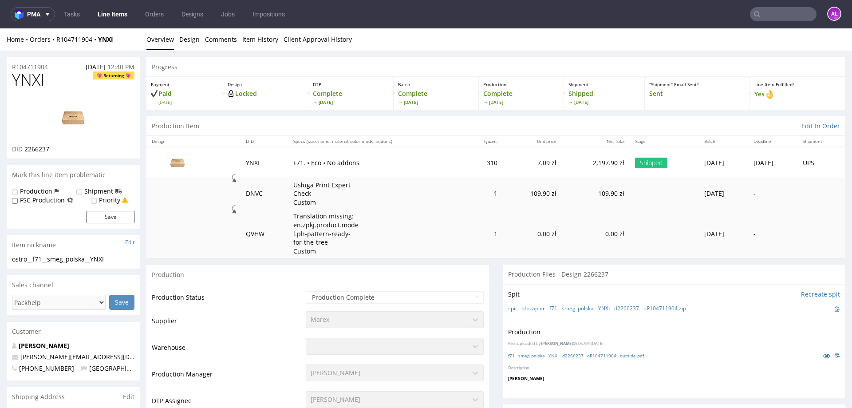
scroll to position [89, 0]
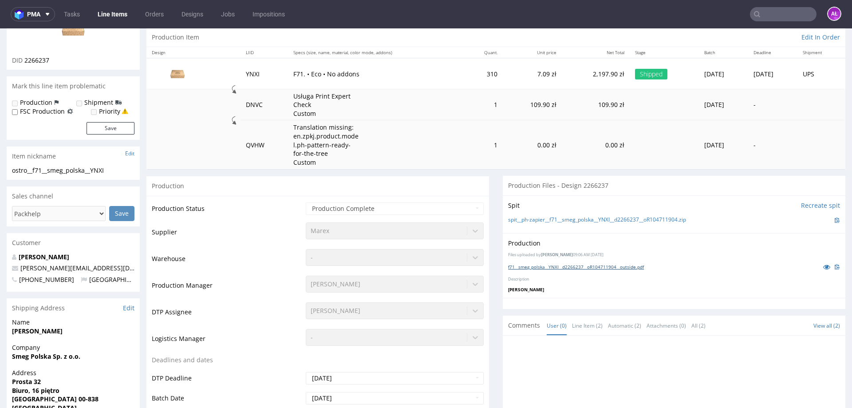
click at [540, 266] on link "f71__smeg_polska__YNXI__d2266237__oR104711904__outside.pdf" at bounding box center [576, 267] width 136 height 6
click at [774, 12] on input "text" at bounding box center [783, 14] width 67 height 14
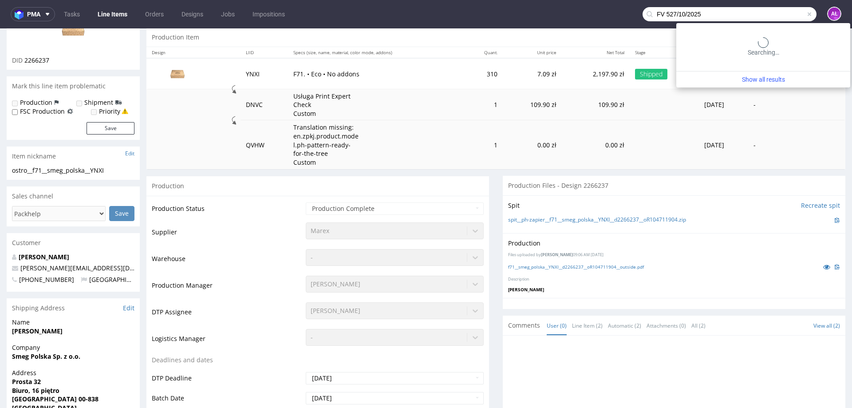
type input "FV 527/10/2025"
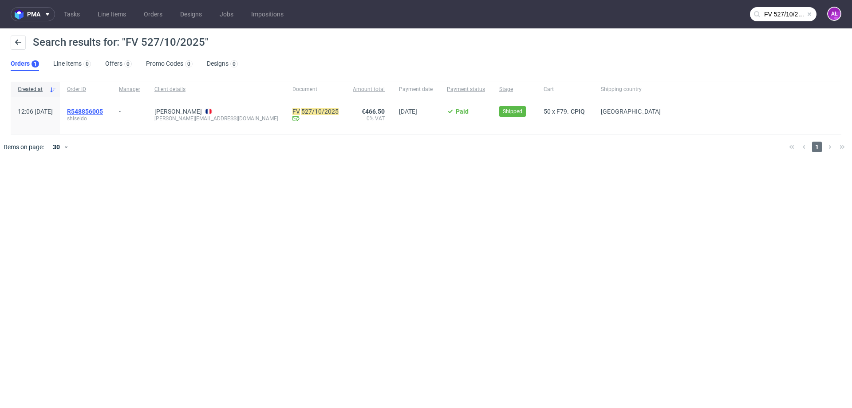
click at [103, 112] on span "R548856005" at bounding box center [85, 111] width 36 height 7
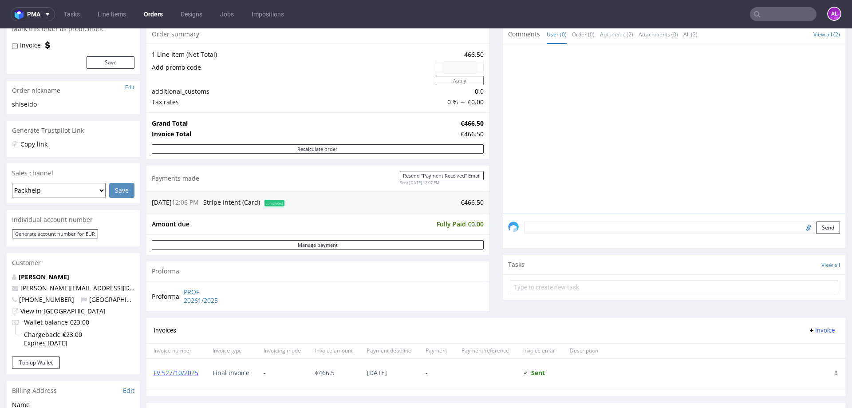
scroll to position [266, 0]
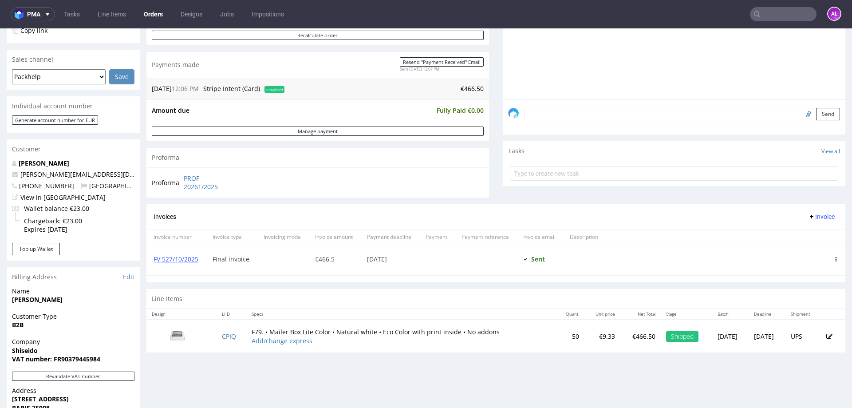
scroll to position [222, 0]
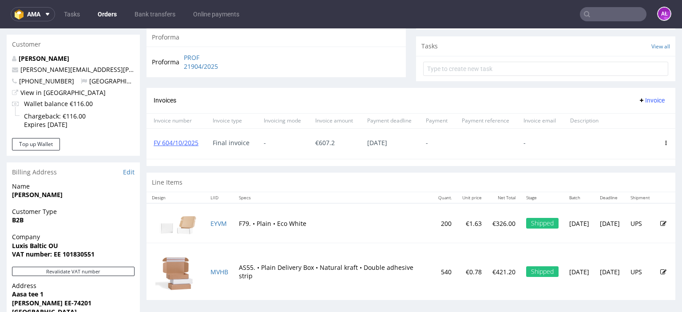
scroll to position [311, 0]
click at [180, 143] on link "FV 604/10/2025" at bounding box center [176, 142] width 45 height 8
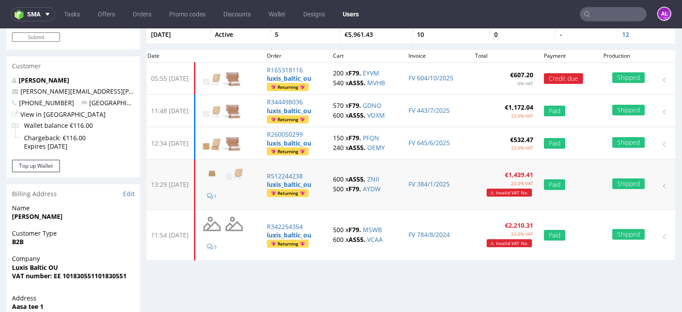
scroll to position [44, 0]
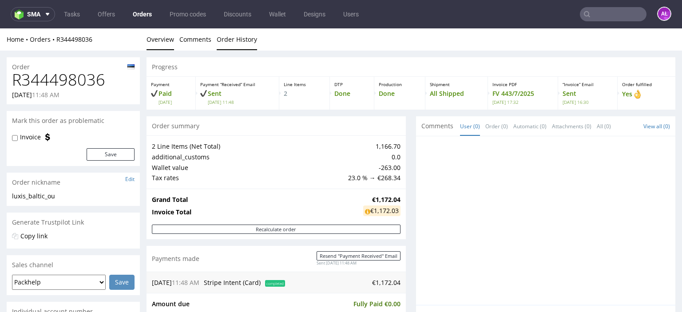
click at [245, 42] on link "Order History" at bounding box center [237, 39] width 40 height 22
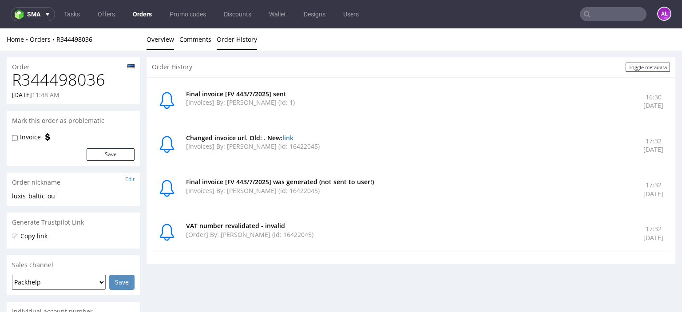
click at [169, 39] on link "Overview" at bounding box center [160, 39] width 28 height 22
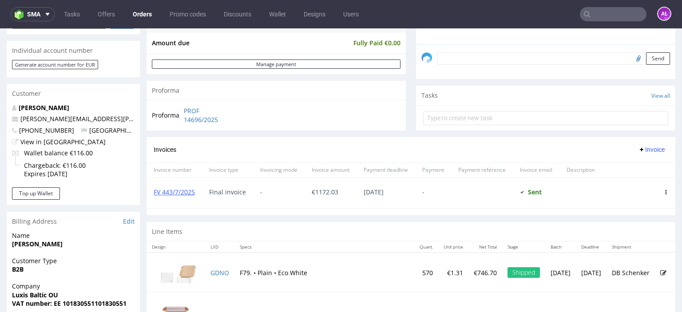
scroll to position [266, 0]
